Goal: Task Accomplishment & Management: Manage account settings

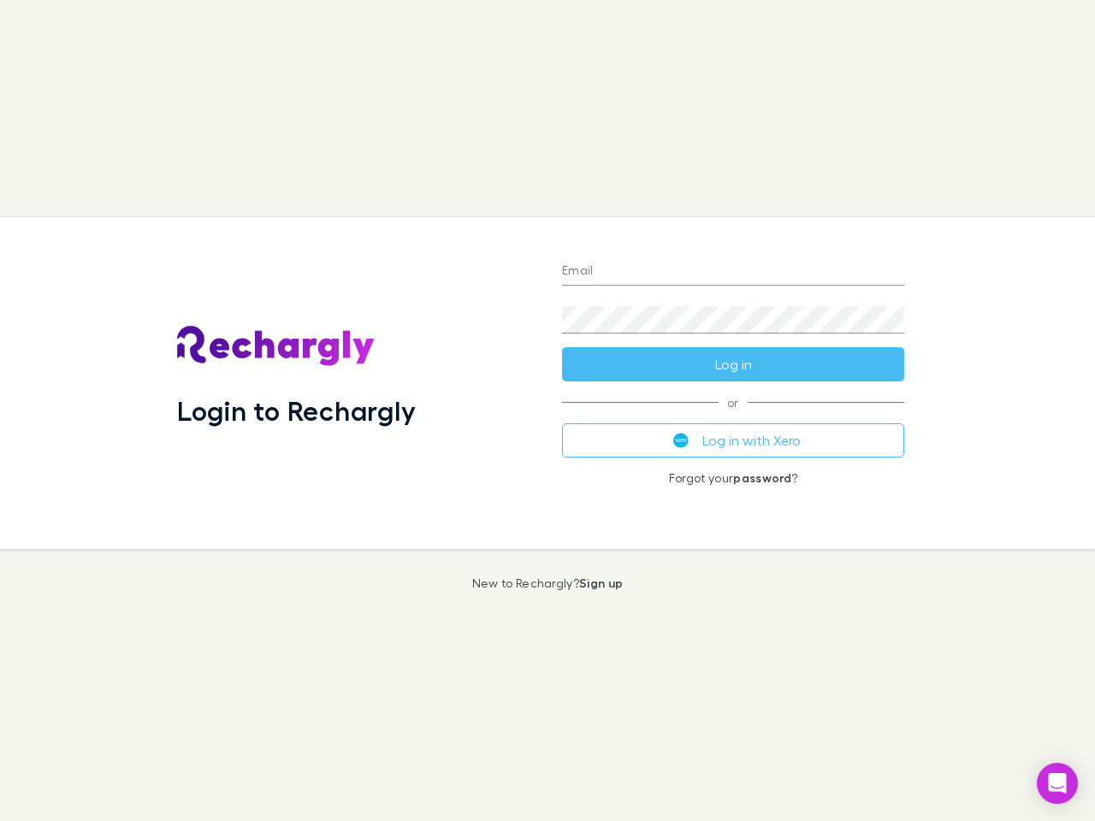
click at [547, 411] on div "Login to Rechargly" at bounding box center [355, 383] width 385 height 332
click at [733, 272] on input "Email" at bounding box center [733, 271] width 342 height 27
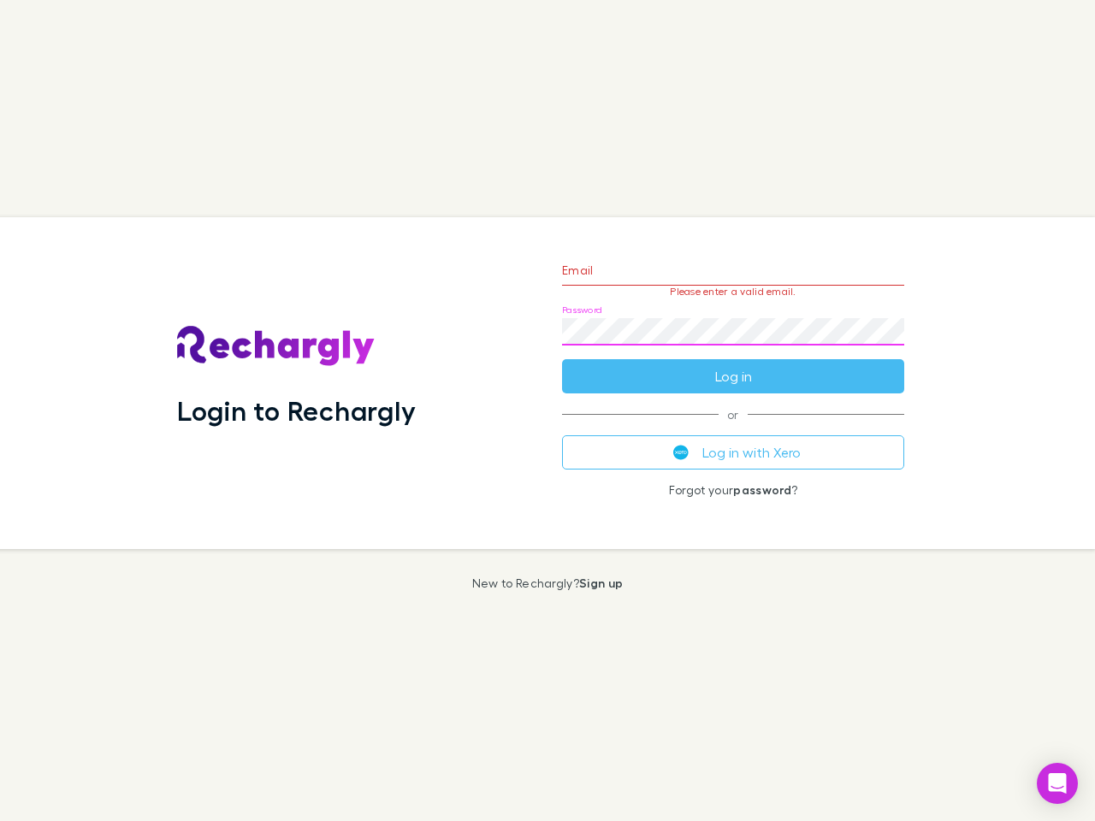
click at [733, 364] on form "Email Please enter a valid email. Password Log in" at bounding box center [733, 319] width 342 height 149
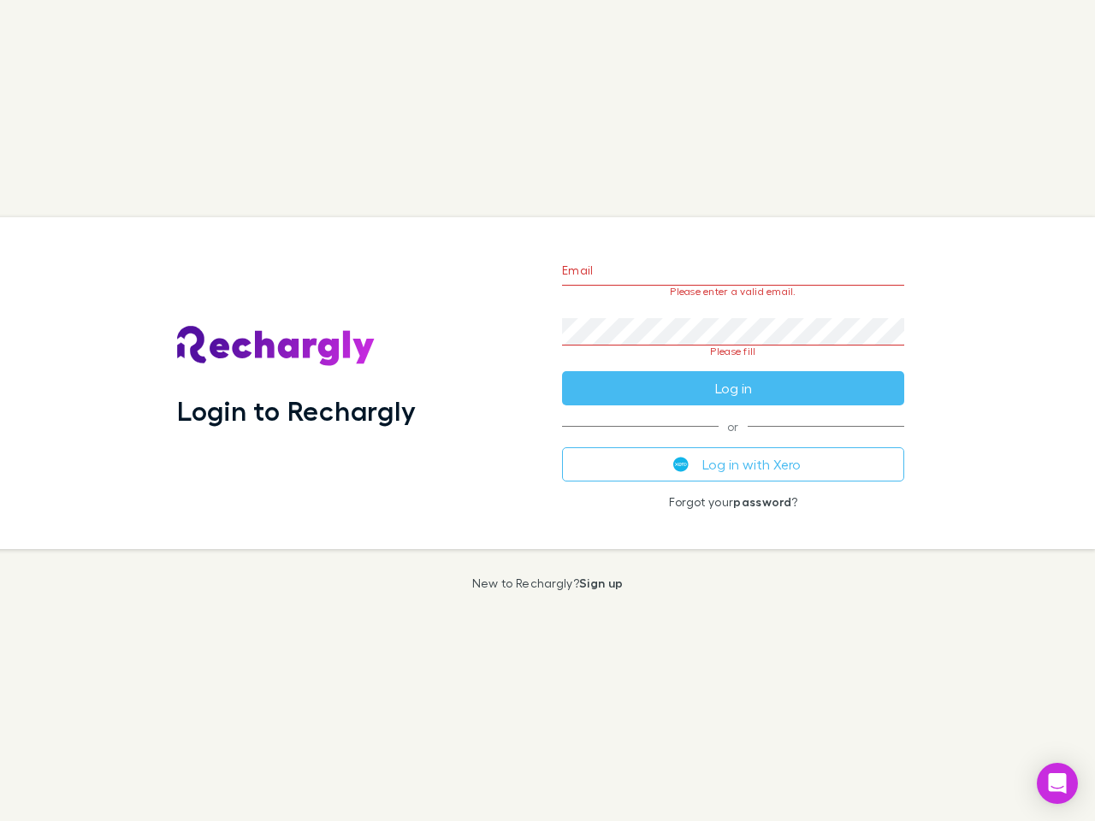
click at [733, 441] on div "Email Please enter a valid email. Password Please fill Log in or Log in with Xe…" at bounding box center [733, 383] width 370 height 332
click at [1057, 784] on icon "Open Intercom Messenger" at bounding box center [1058, 783] width 18 height 21
